Goal: Task Accomplishment & Management: Manage account settings

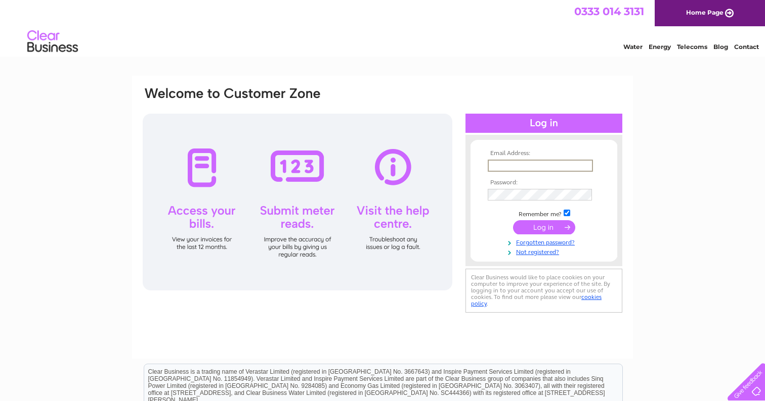
type input "operations@padpilot.com"
click at [544, 227] on input "submit" at bounding box center [544, 227] width 62 height 14
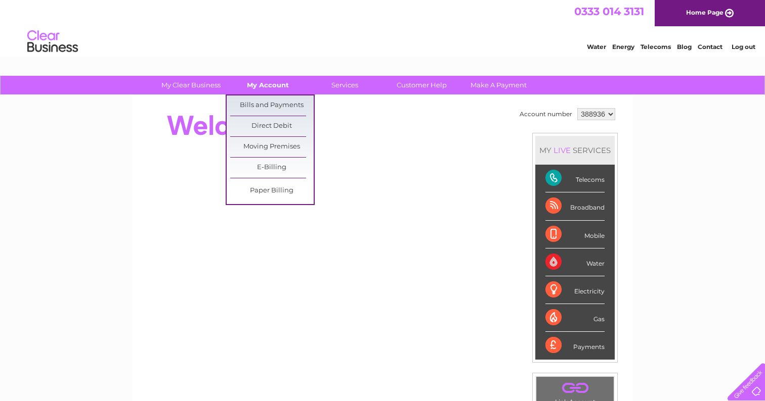
click at [266, 86] on link "My Account" at bounding box center [267, 85] width 83 height 19
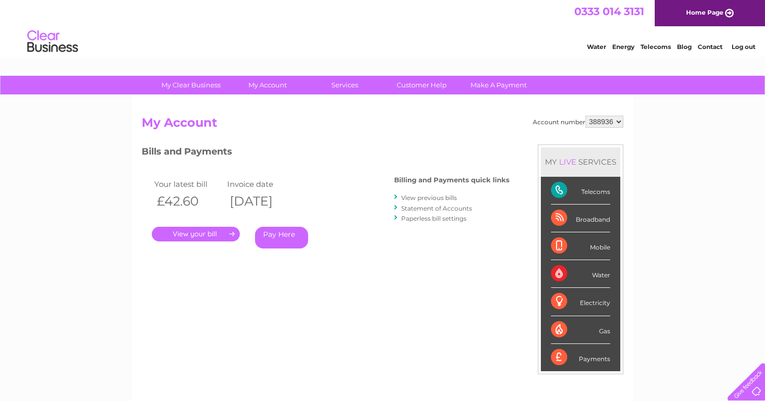
click at [201, 233] on link "." at bounding box center [196, 234] width 88 height 15
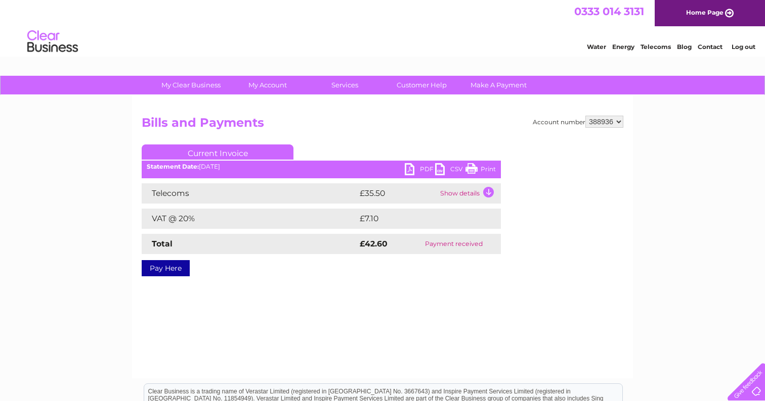
drag, startPoint x: 473, startPoint y: 195, endPoint x: 465, endPoint y: 201, distance: 10.8
click at [473, 195] on td "Show details" at bounding box center [468, 194] width 63 height 20
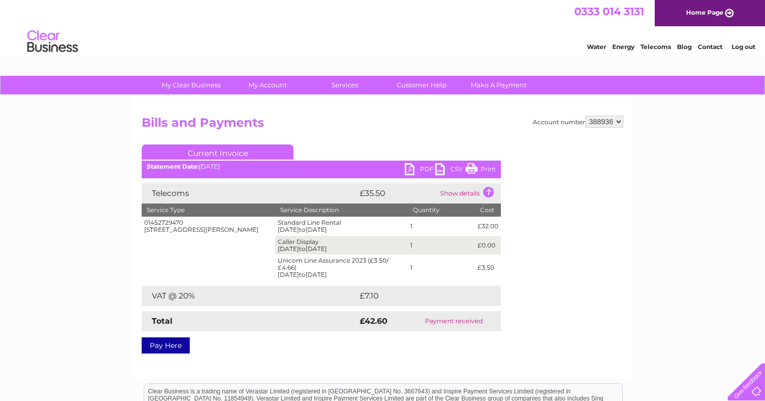
click at [415, 172] on link "PDF" at bounding box center [420, 170] width 30 height 15
